Goal: Find specific page/section: Find specific page/section

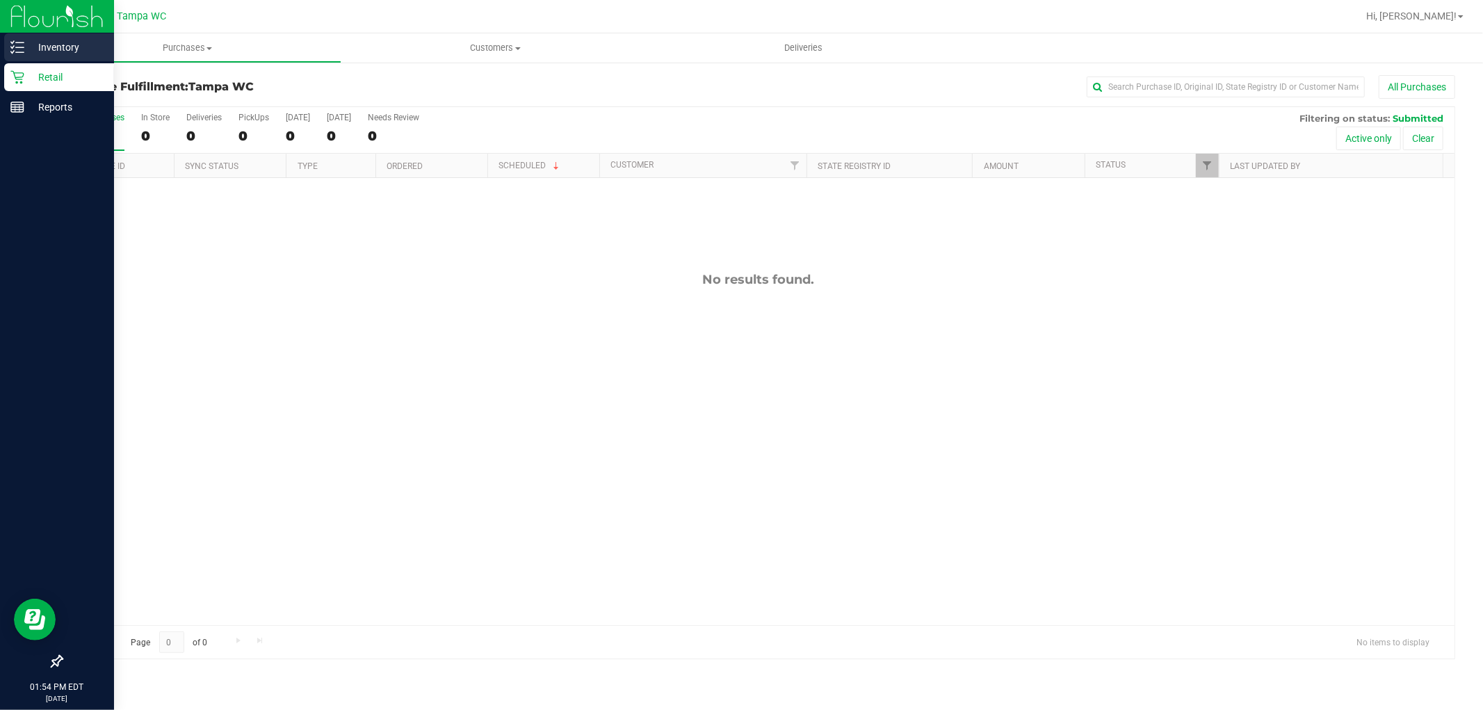
click at [52, 58] on div "Inventory" at bounding box center [59, 47] width 110 height 28
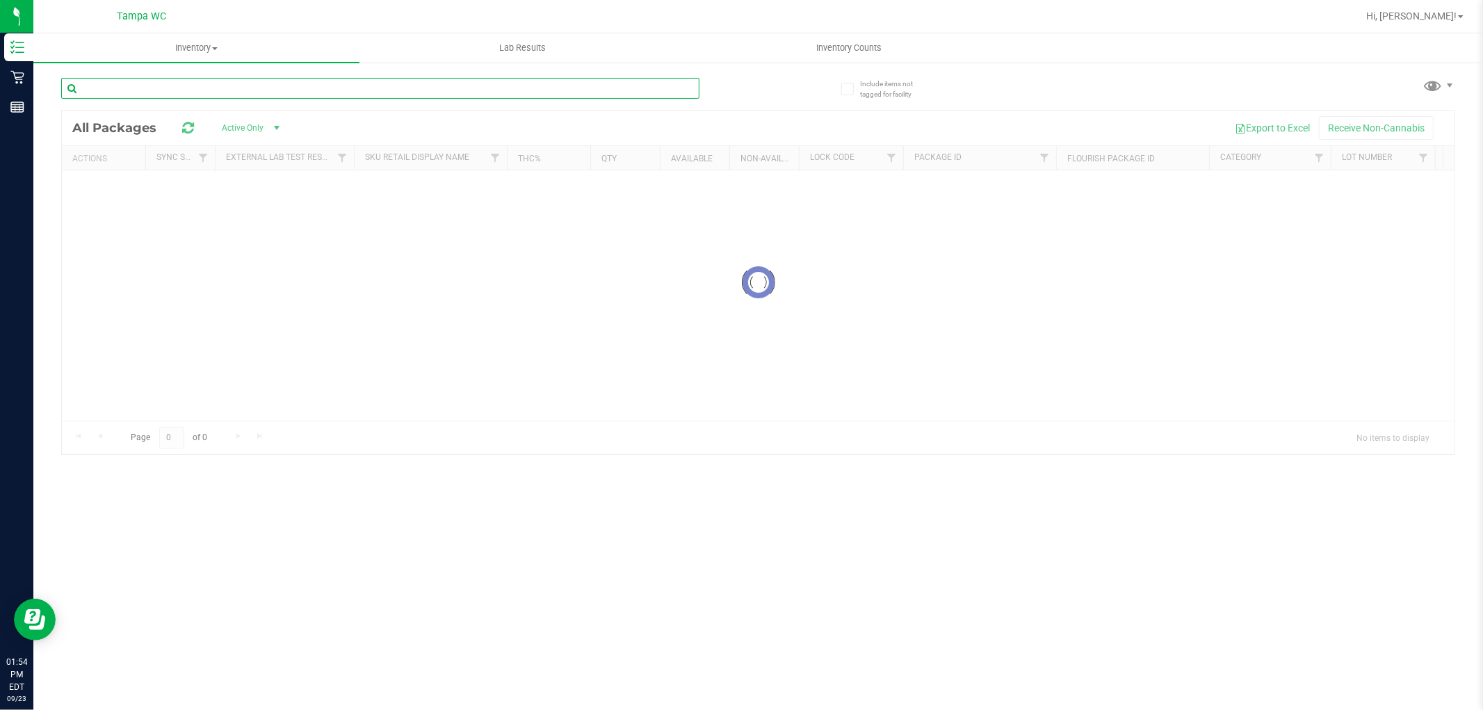
click at [305, 84] on input "text" at bounding box center [380, 88] width 638 height 21
drag, startPoint x: 600, startPoint y: 86, endPoint x: 108, endPoint y: 93, distance: 492.4
click at [108, 93] on input "purple punch" at bounding box center [380, 88] width 638 height 21
type input "purple"
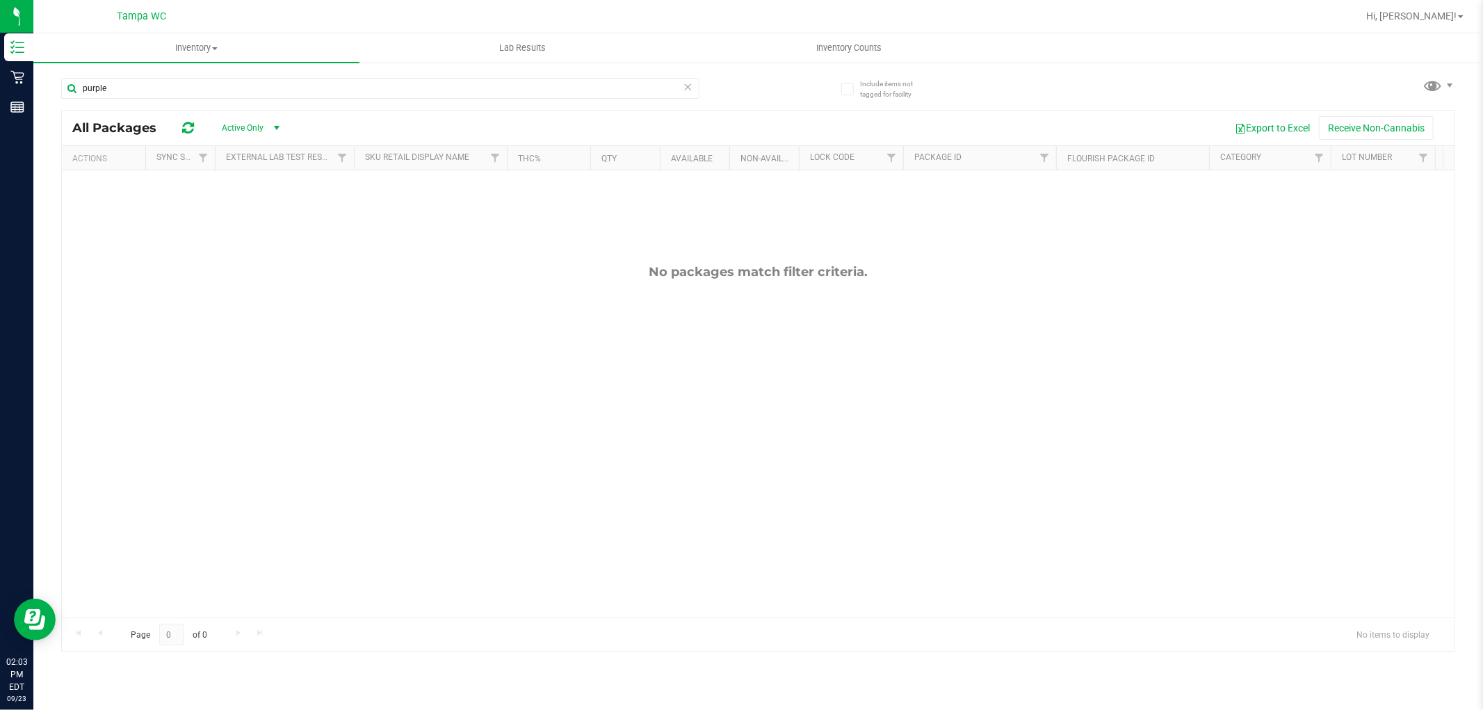
click at [477, 65] on div "purple All Packages Active Only Active Only Lab Samples Locked All External Int…" at bounding box center [758, 358] width 1394 height 587
